Goal: Task Accomplishment & Management: Use online tool/utility

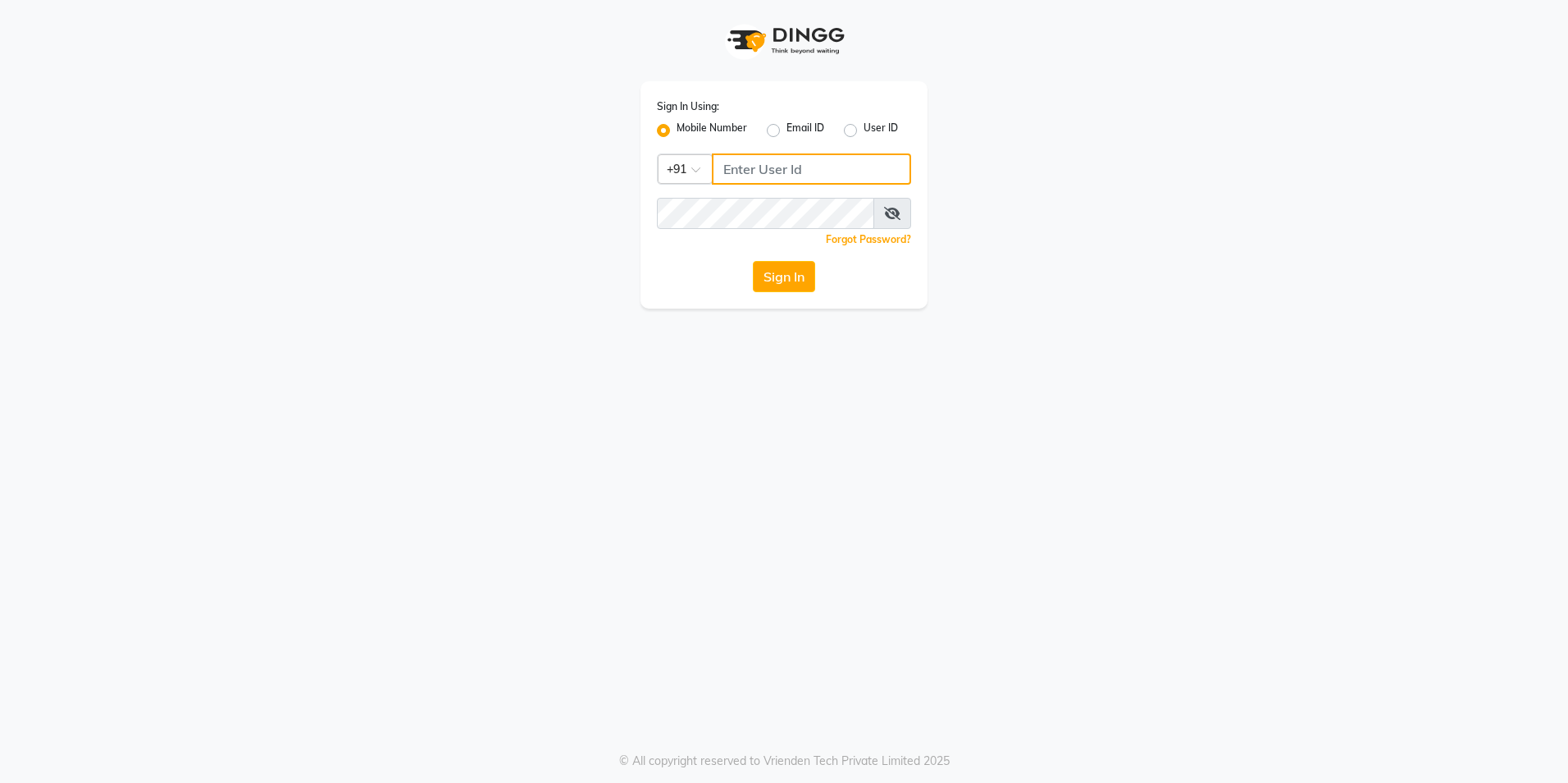
type input "8700041367"
drag, startPoint x: 0, startPoint y: 0, endPoint x: 805, endPoint y: 283, distance: 853.3
click at [805, 283] on button "Sign In" at bounding box center [784, 276] width 62 height 32
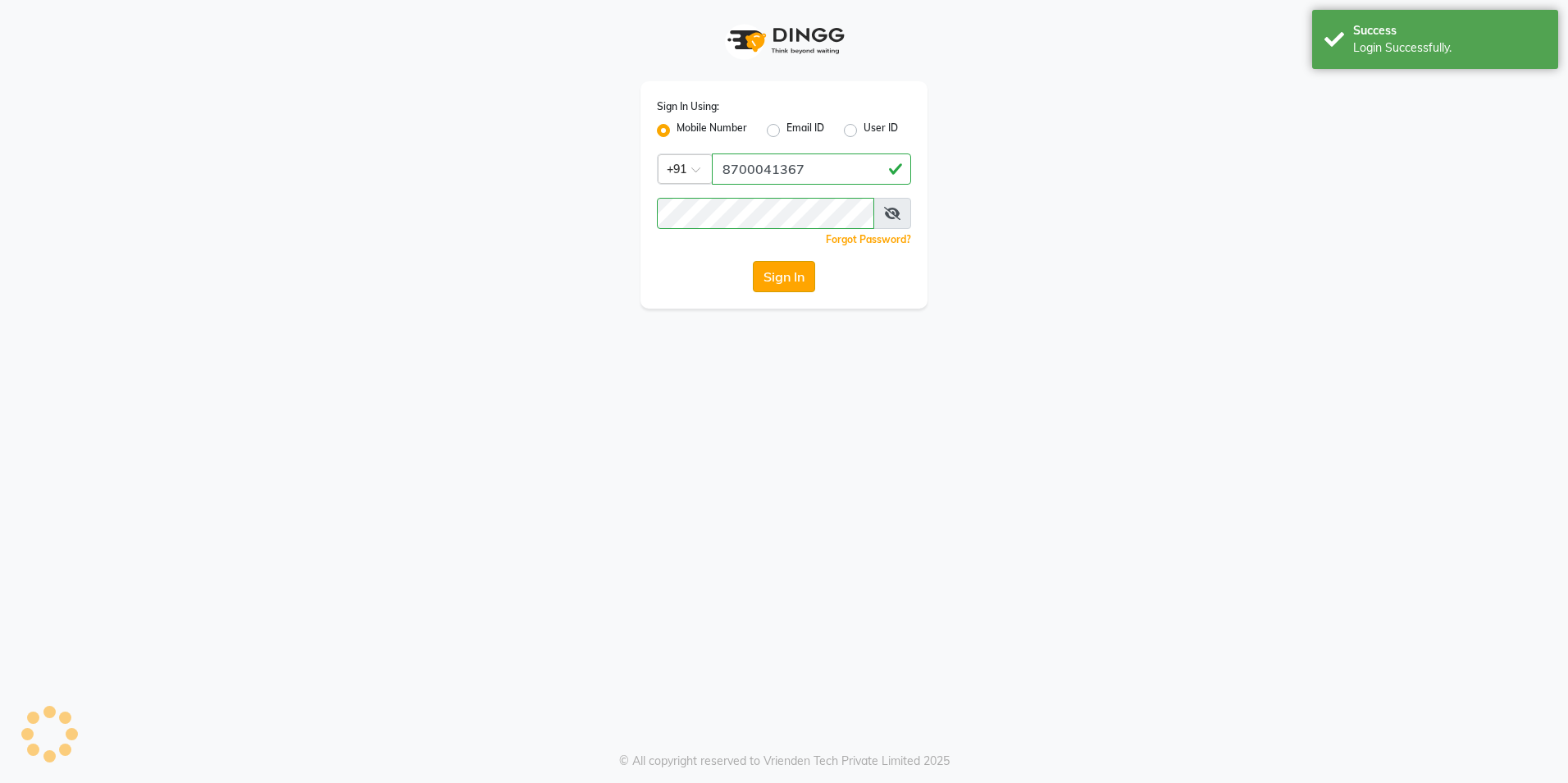
select select "8302"
select select "service"
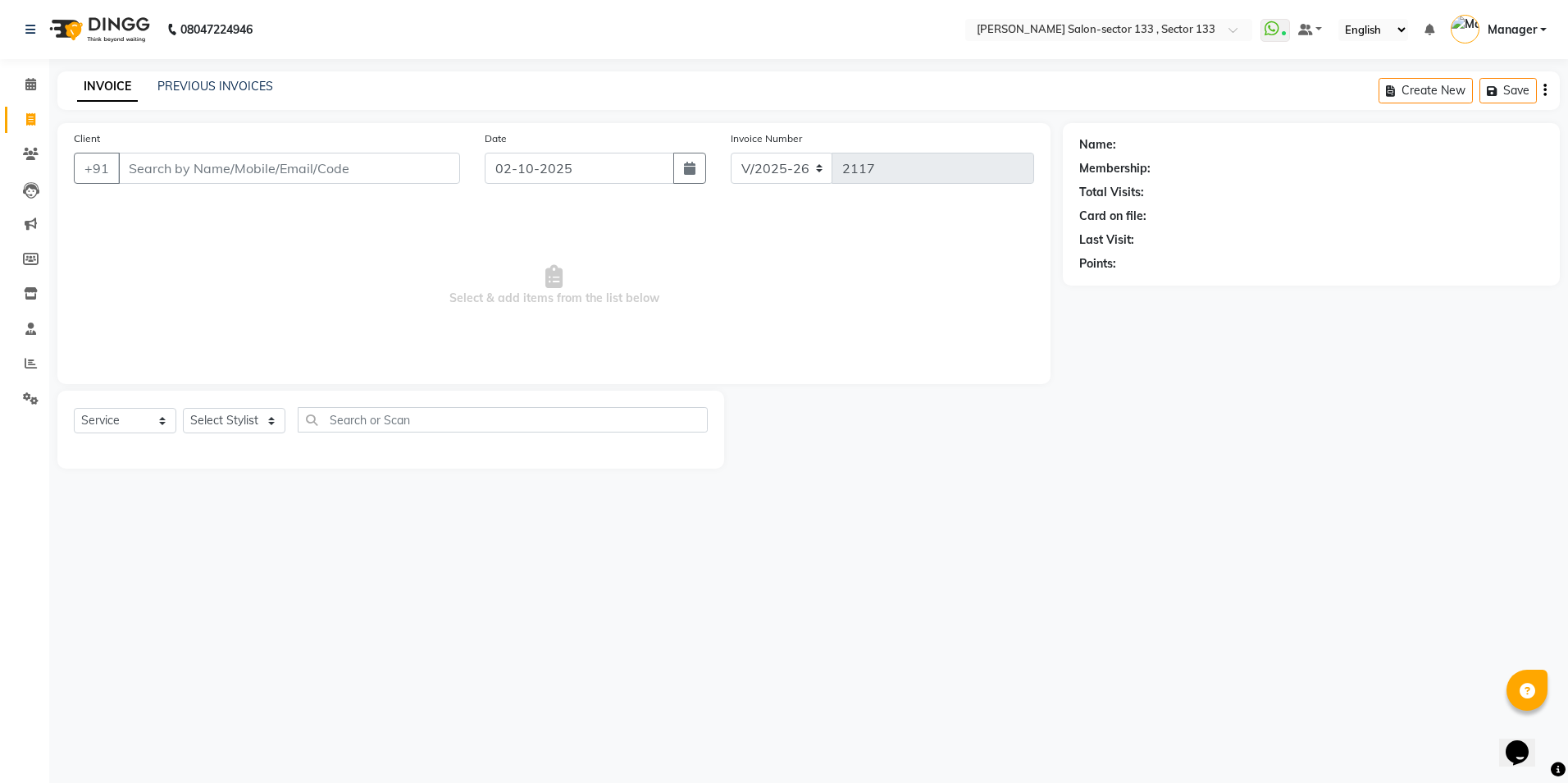
click at [147, 435] on div "Select Service Product Membership Package Voucher Prepaid Gift Card Select Styl…" at bounding box center [391, 426] width 634 height 38
click at [40, 348] on li "Reports" at bounding box center [25, 363] width 49 height 35
click at [32, 374] on link "Reports" at bounding box center [25, 364] width 39 height 27
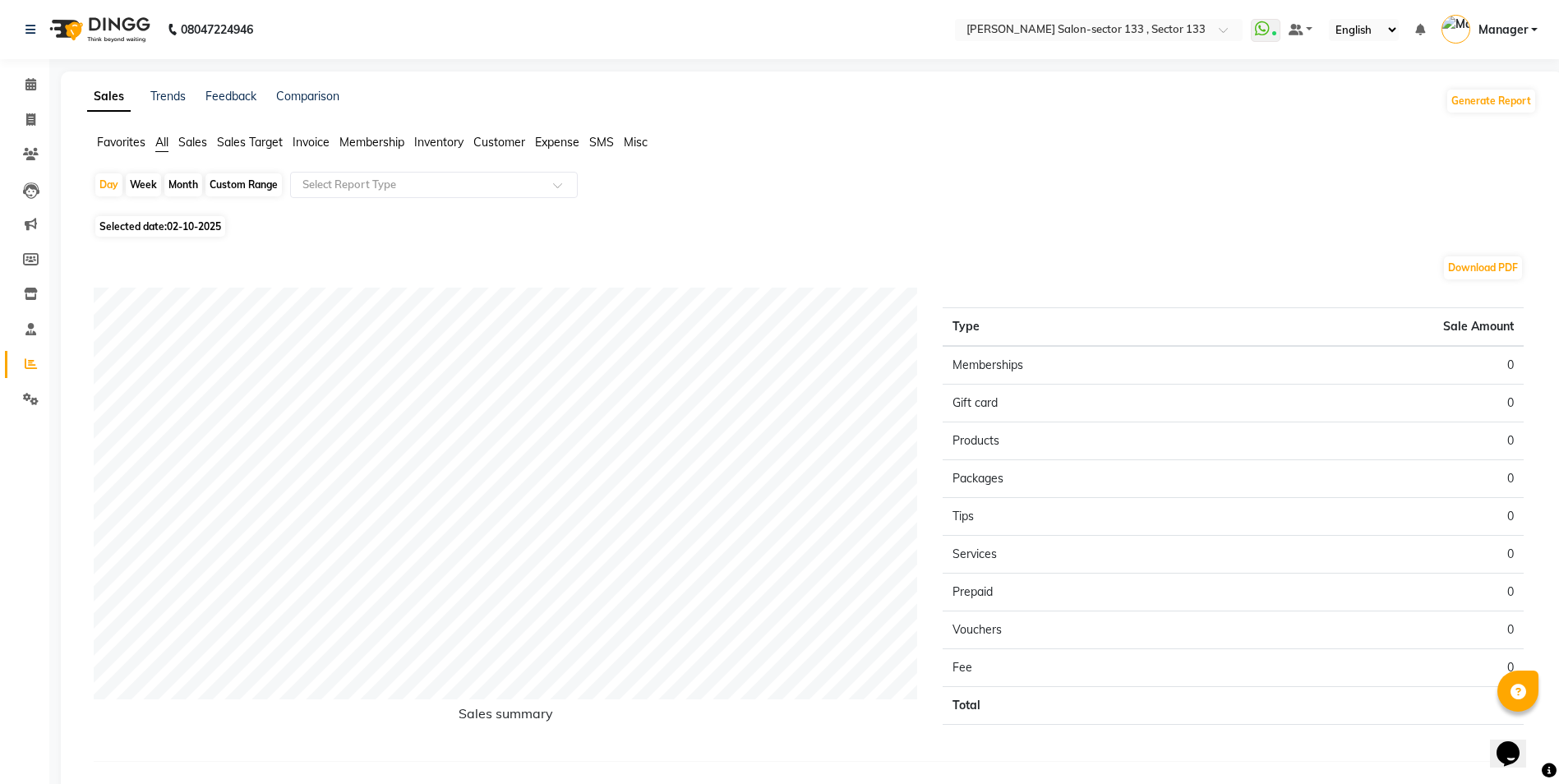
click at [246, 147] on span "Sales Target" at bounding box center [249, 142] width 66 height 15
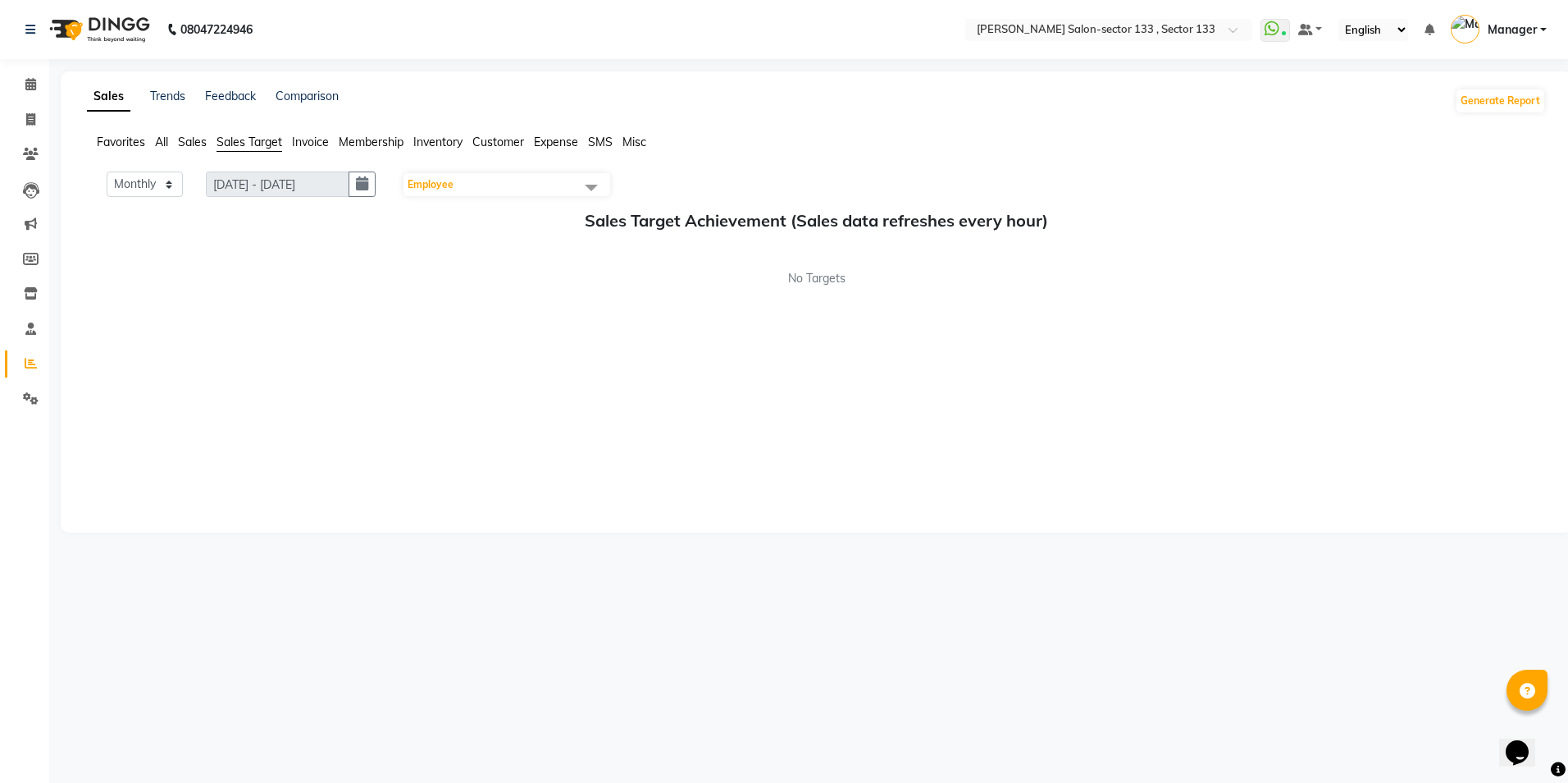
click at [329, 146] on span "Invoice" at bounding box center [310, 142] width 37 height 14
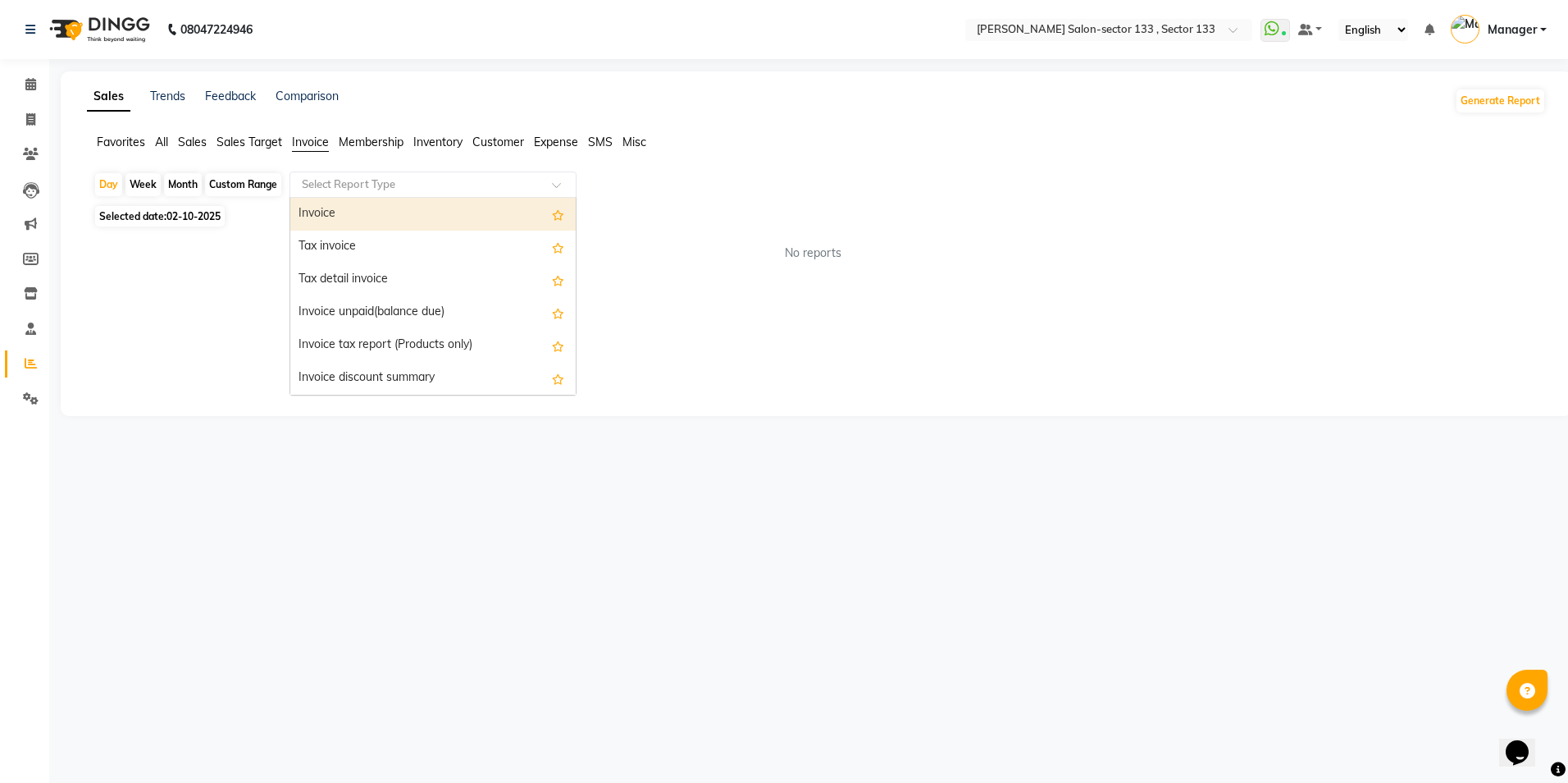
click at [368, 185] on input "text" at bounding box center [416, 184] width 236 height 16
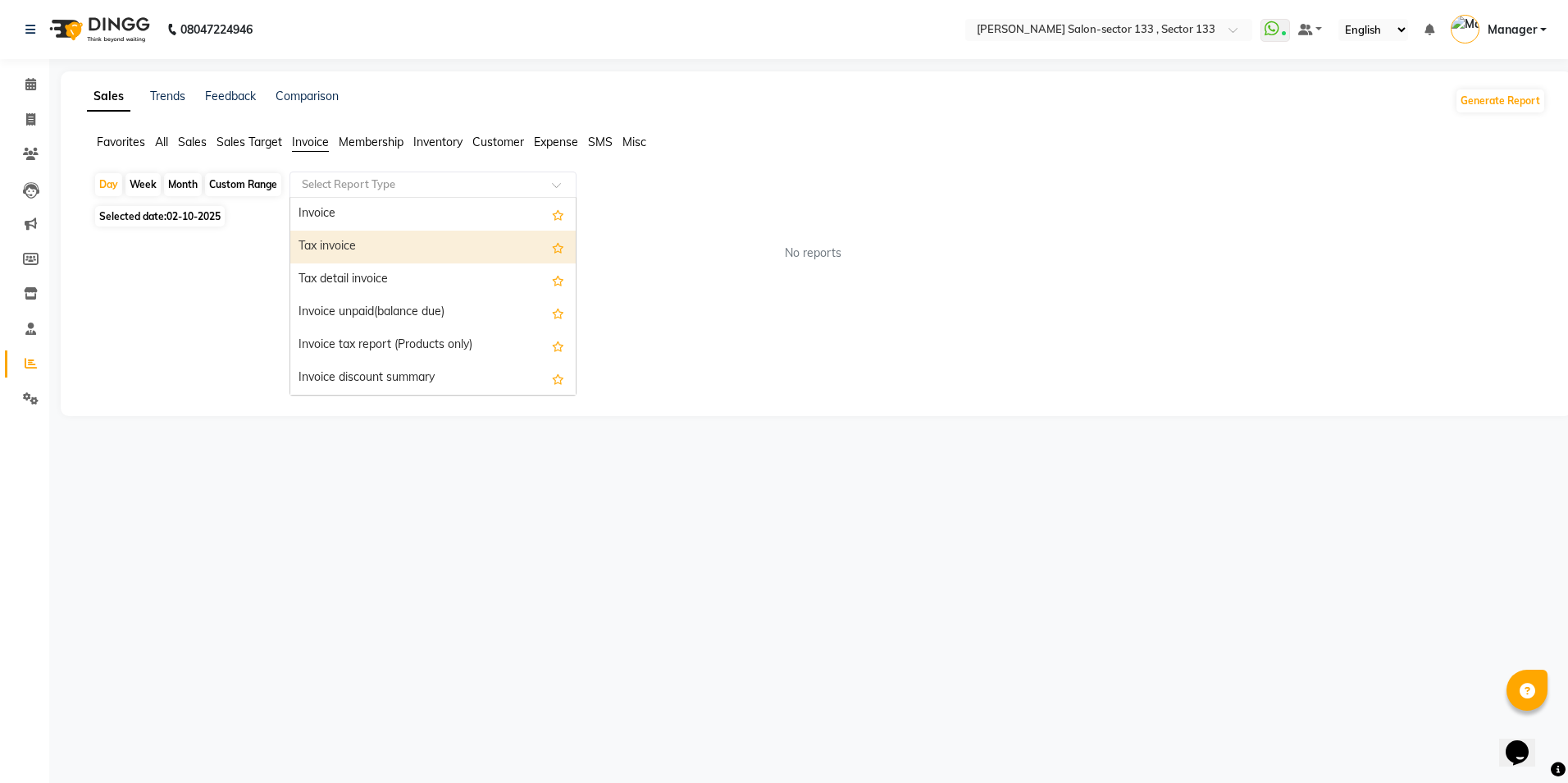
click at [368, 255] on div "Tax invoice" at bounding box center [432, 246] width 286 height 32
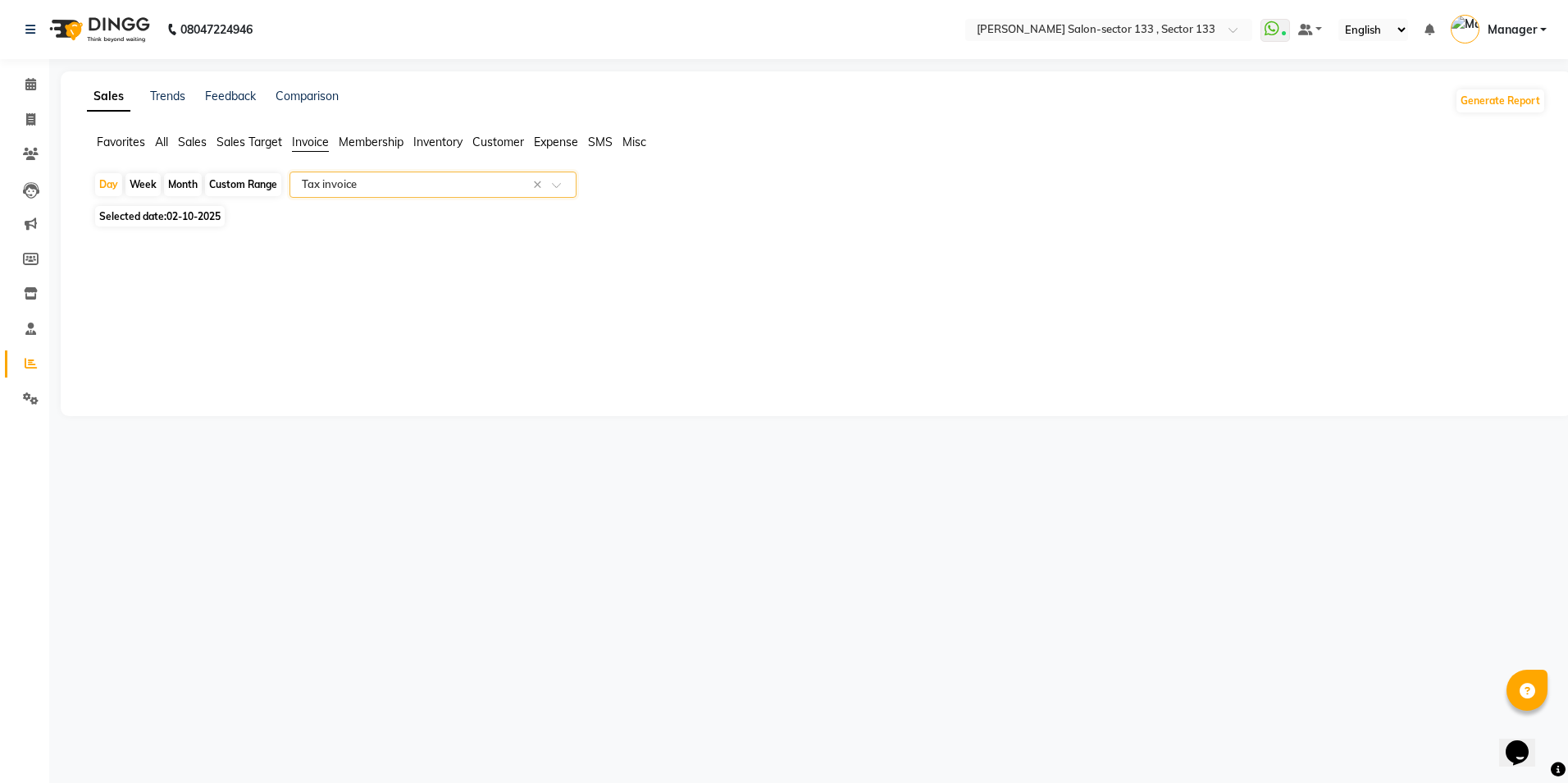
click at [176, 187] on div "Month" at bounding box center [182, 184] width 38 height 23
select select "10"
select select "2025"
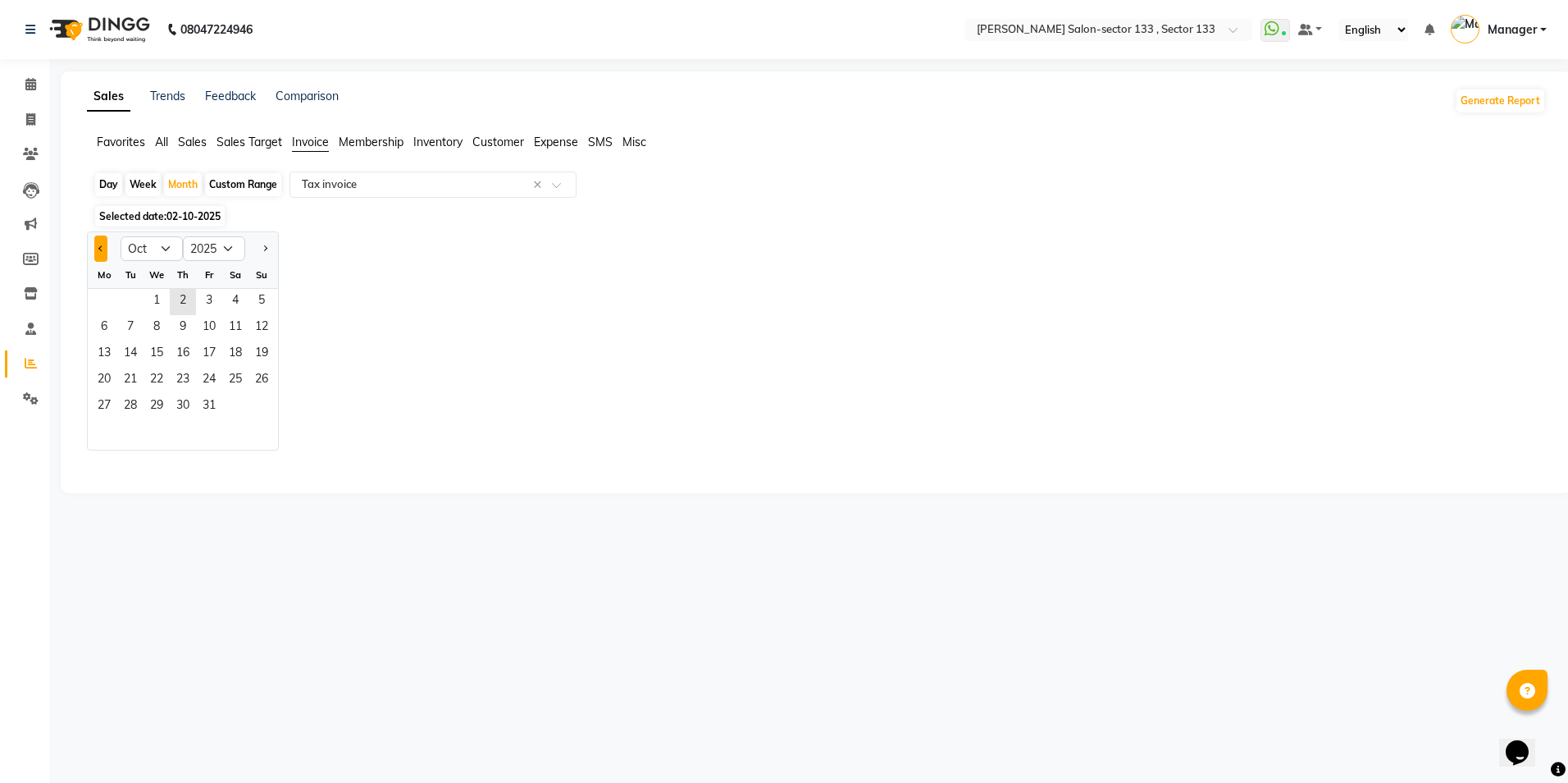
click at [101, 246] on span "Previous month" at bounding box center [101, 248] width 6 height 6
select select "9"
click at [106, 298] on span "1" at bounding box center [104, 302] width 26 height 26
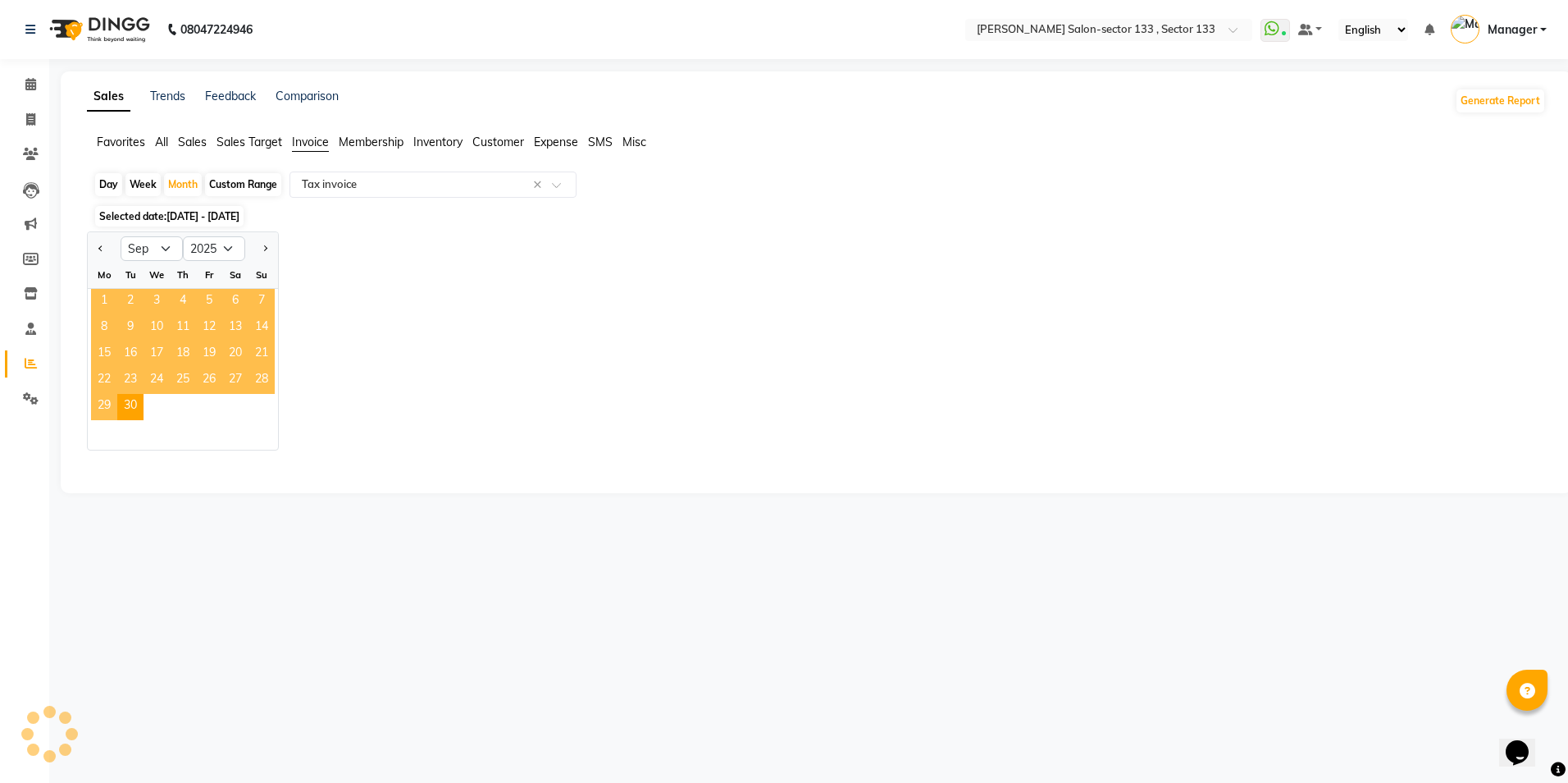
select select "filtered_report"
select select "csv"
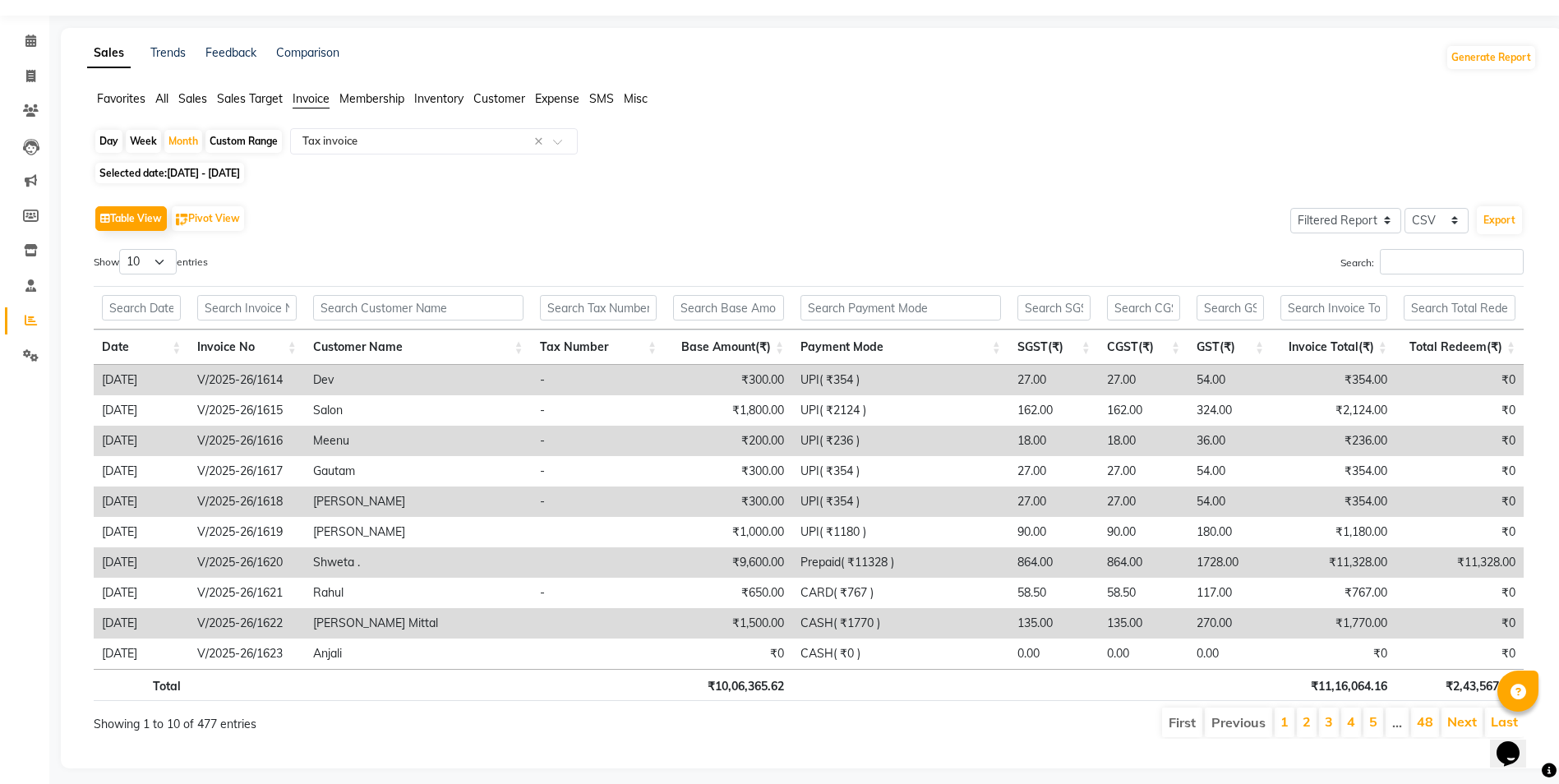
scroll to position [65, 0]
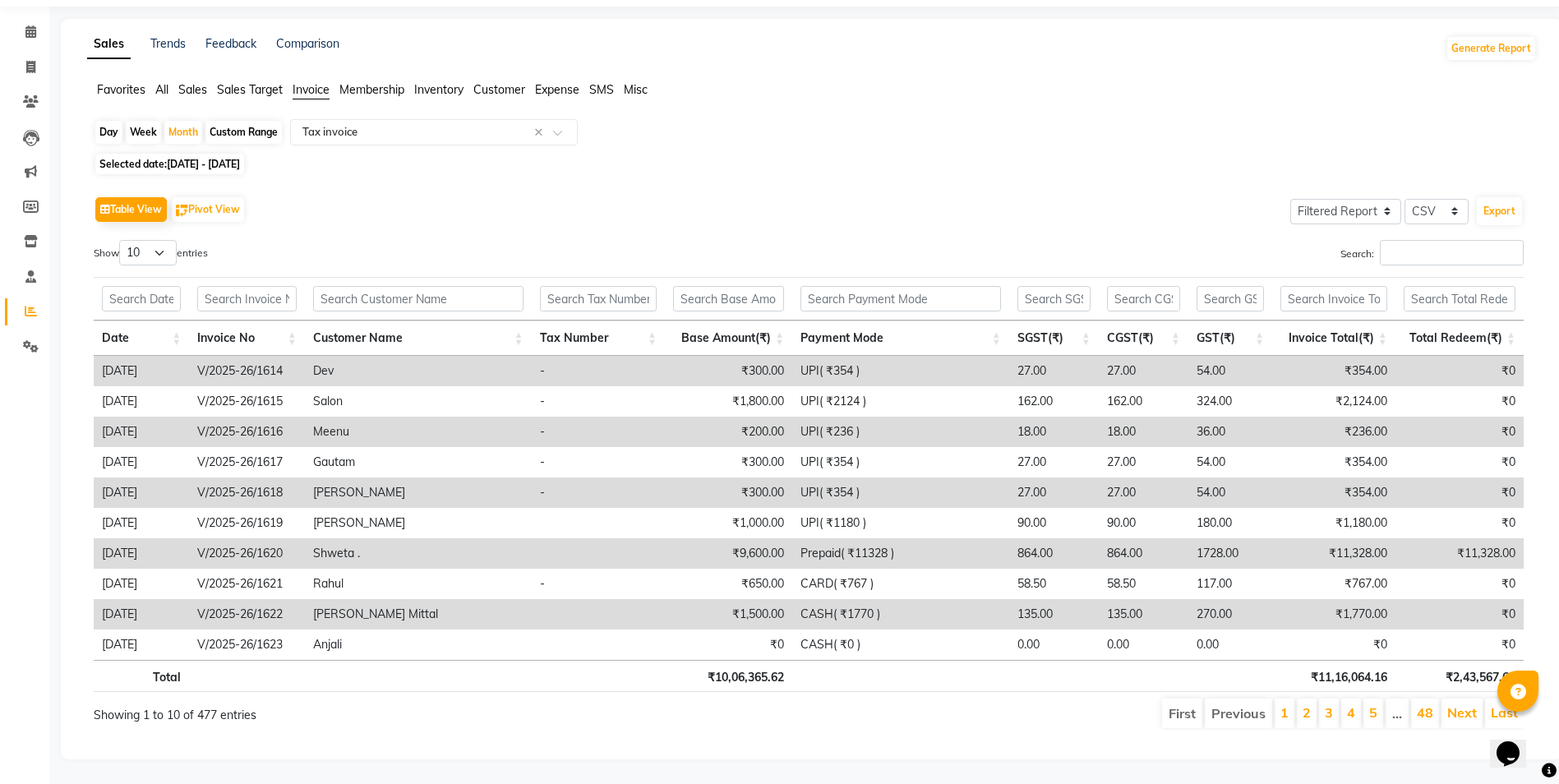
drag, startPoint x: 1555, startPoint y: 250, endPoint x: 1567, endPoint y: 289, distance: 40.8
click at [1559, 289] on html "08047224946 Select Location × [PERSON_NAME] Salon-sector 133 , Sector 133 Whats…" at bounding box center [779, 339] width 1559 height 784
click at [1186, 49] on div "Sales Trends Feedback Comparison Generate Report" at bounding box center [812, 48] width 1469 height 26
click at [159, 204] on button "Table View" at bounding box center [132, 209] width 72 height 25
click at [177, 242] on select "10 25 50 100" at bounding box center [147, 253] width 57 height 26
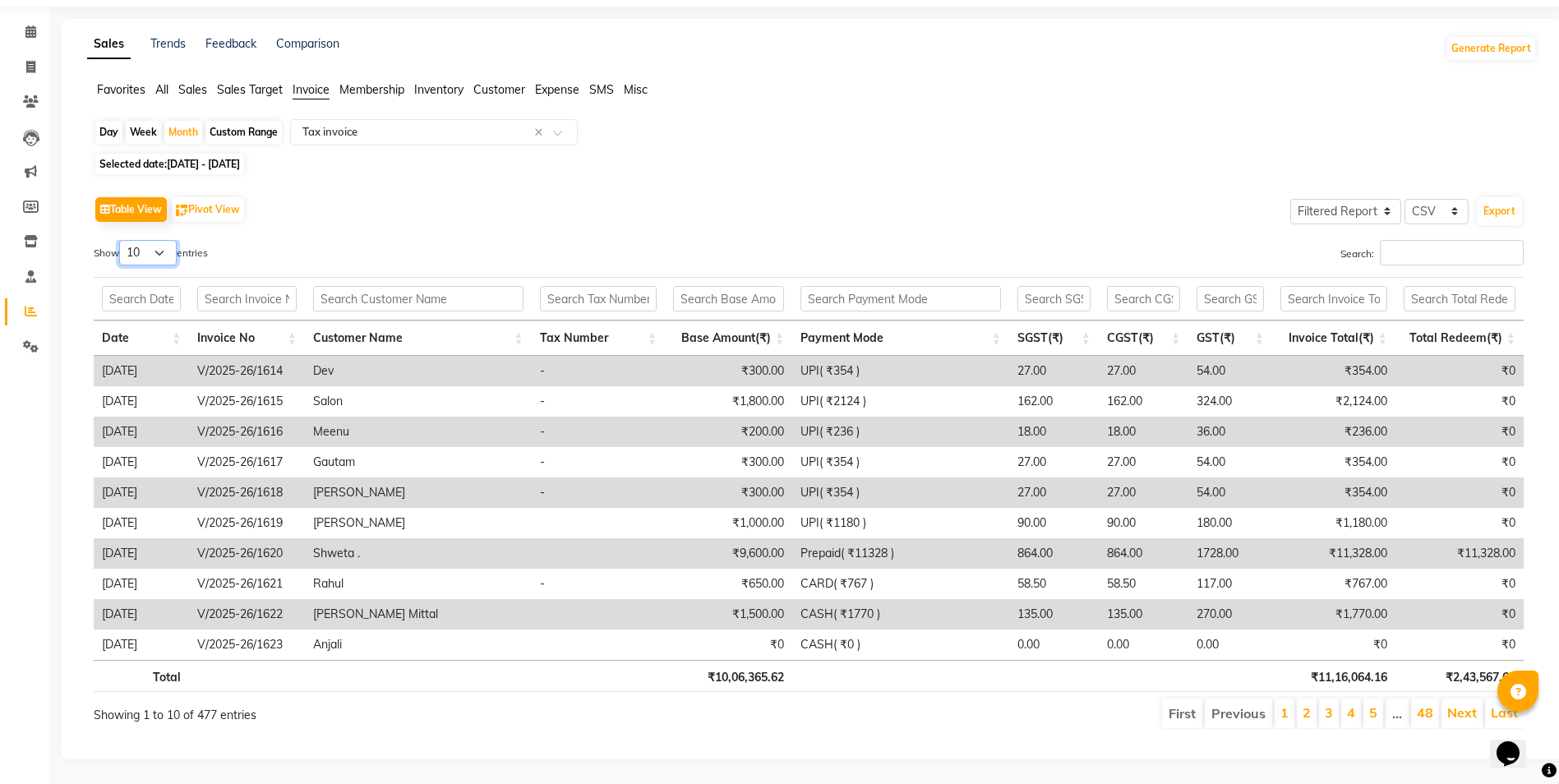
select select "100"
click at [121, 240] on select "10 25 50 100" at bounding box center [147, 253] width 57 height 26
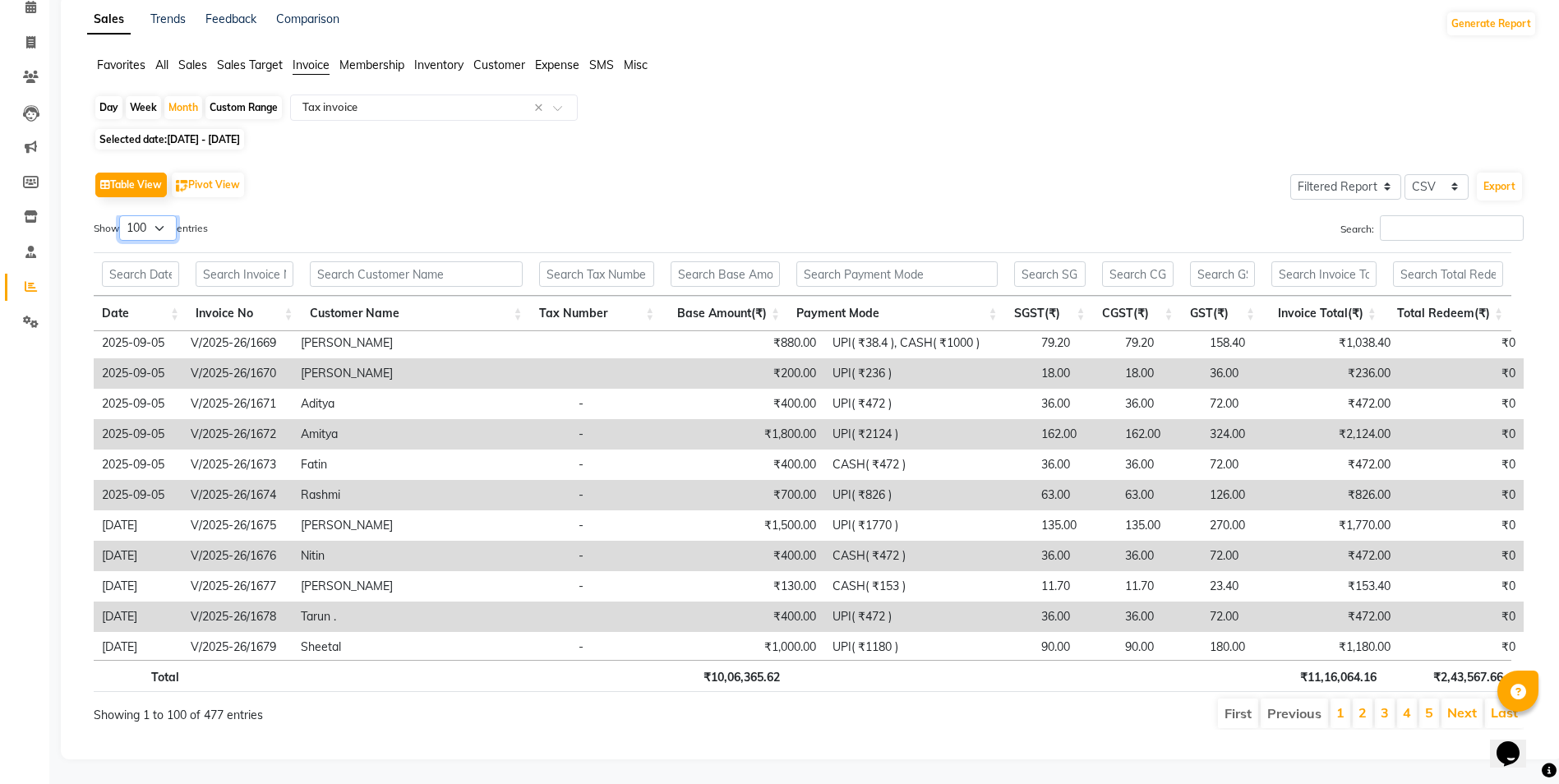
scroll to position [1560, 0]
